Goal: Download file/media

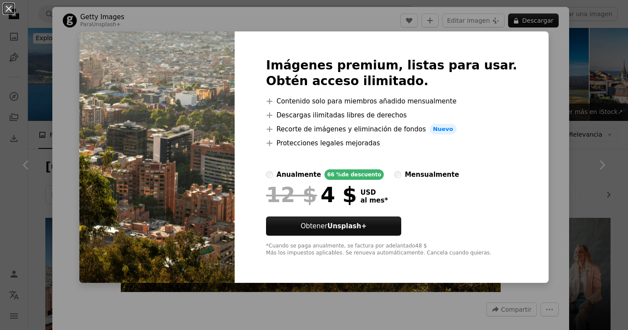
scroll to position [467, 0]
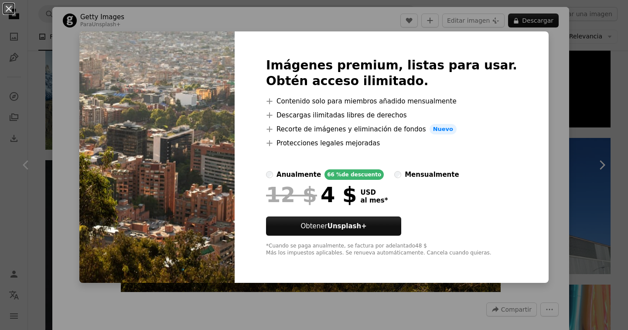
click at [528, 115] on div "An X shape Imágenes premium, listas para usar. Obtén acceso ilimitado. A plus s…" at bounding box center [314, 165] width 628 height 330
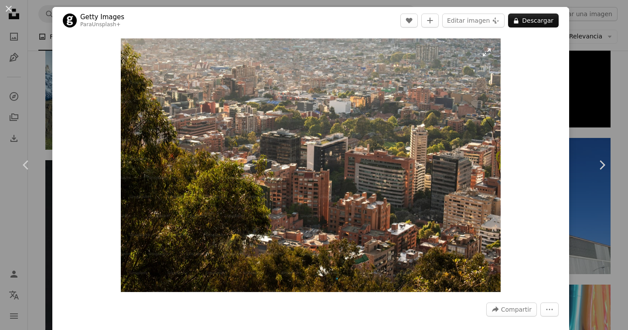
click at [351, 139] on img "Ampliar en esta imagen" at bounding box center [311, 164] width 380 height 253
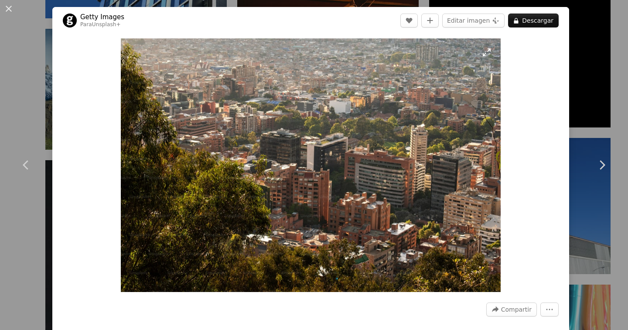
scroll to position [44, 0]
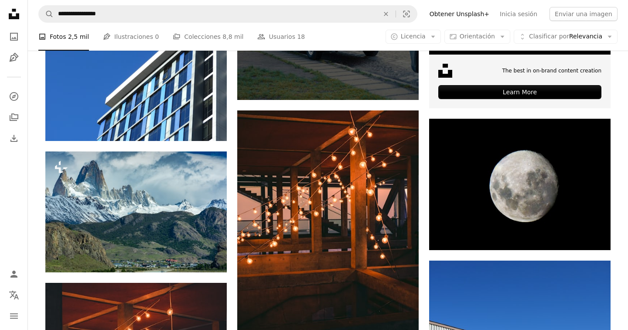
scroll to position [312, 0]
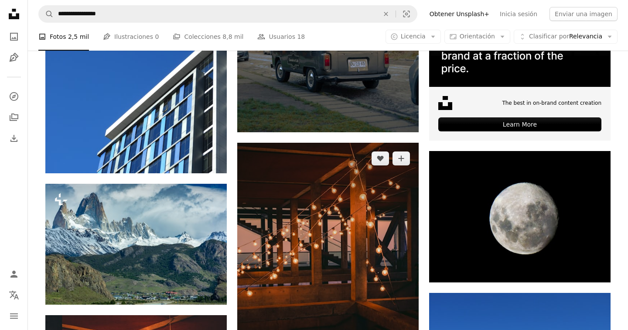
click at [301, 143] on img at bounding box center [327, 256] width 181 height 227
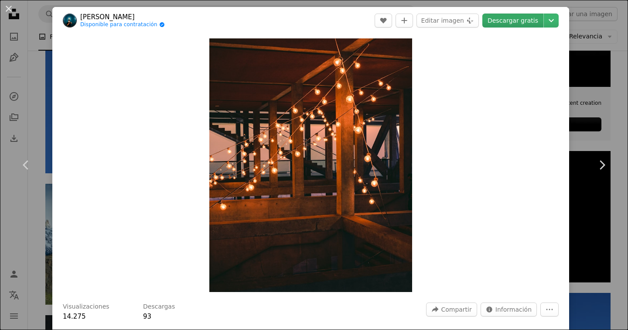
click at [531, 16] on link "Descargar gratis" at bounding box center [512, 21] width 61 height 14
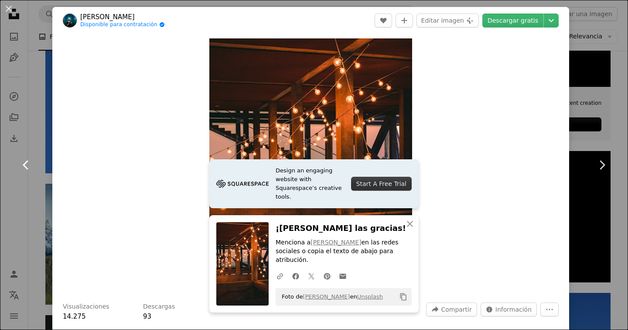
click at [49, 133] on link "Chevron left" at bounding box center [26, 165] width 52 height 84
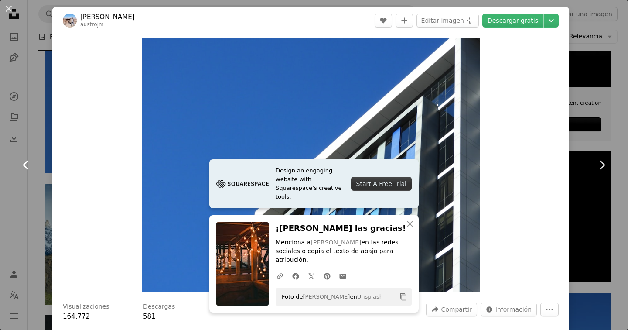
click at [43, 130] on link "Chevron left" at bounding box center [26, 165] width 52 height 84
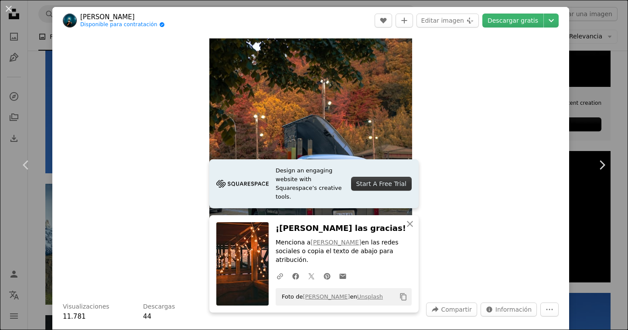
click at [67, 130] on div "Zoom in" at bounding box center [310, 165] width 517 height 262
click at [33, 157] on link "Chevron left" at bounding box center [26, 165] width 52 height 84
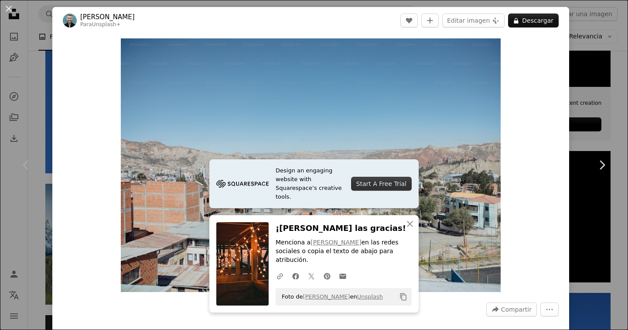
click at [599, 39] on div "An X shape Chevron left Chevron right [PERSON_NAME] Para Unsplash+ A heart A pl…" at bounding box center [314, 165] width 628 height 330
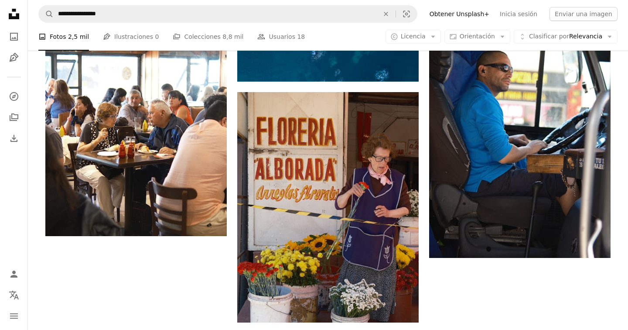
scroll to position [3953, 0]
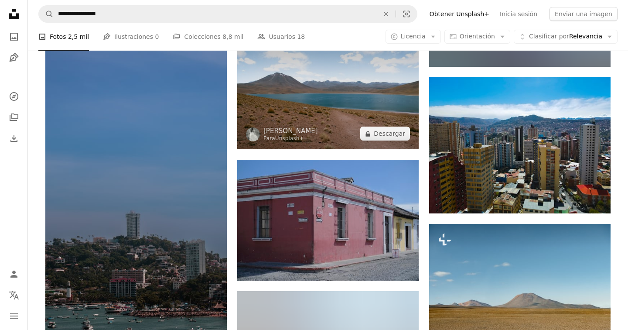
scroll to position [12726, 0]
